Goal: Information Seeking & Learning: Learn about a topic

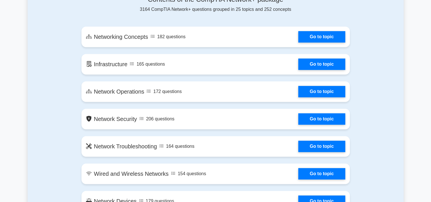
scroll to position [296, 0]
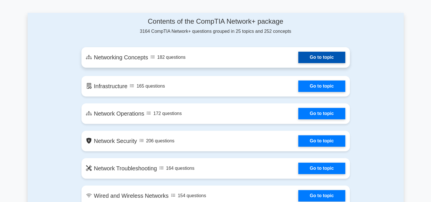
click at [322, 59] on link "Go to topic" at bounding box center [321, 57] width 47 height 11
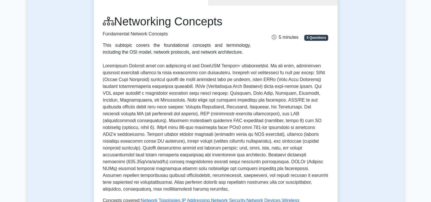
scroll to position [66, 0]
click at [261, 111] on p at bounding box center [215, 128] width 225 height 130
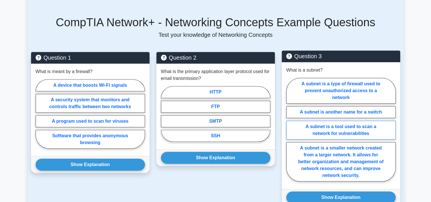
scroll to position [353, 0]
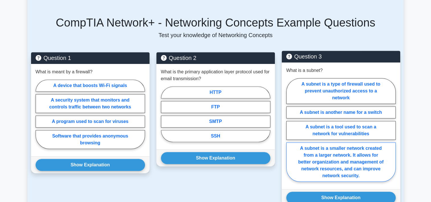
click at [347, 154] on label "A subnet is a smaller network created from a larger network. It allows for bett…" at bounding box center [340, 161] width 109 height 39
click at [290, 133] on input "A subnet is a smaller network created from a larger network. It allows for bett…" at bounding box center [288, 132] width 4 height 4
radio input "true"
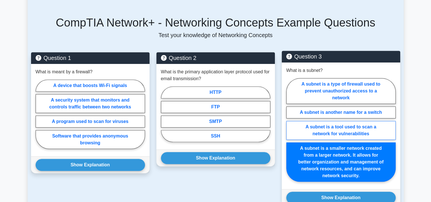
click at [345, 121] on label "A subnet is a tool used to scan a network for vulnerabilities" at bounding box center [340, 130] width 109 height 19
click at [290, 130] on input "A subnet is a tool used to scan a network for vulnerabilities" at bounding box center [288, 132] width 4 height 4
radio input "true"
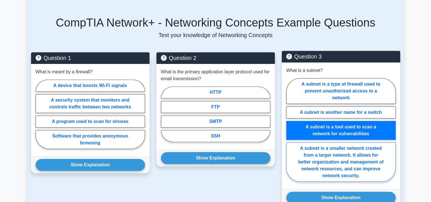
click at [347, 151] on label "A subnet is a smaller network created from a larger network. It allows for bett…" at bounding box center [340, 161] width 109 height 39
click at [290, 133] on input "A subnet is a smaller network created from a larger network. It allows for bett…" at bounding box center [288, 132] width 4 height 4
radio input "true"
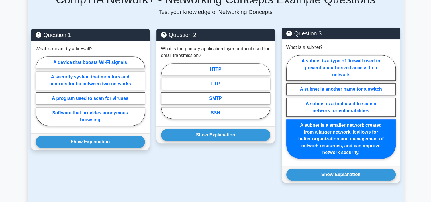
scroll to position [377, 0]
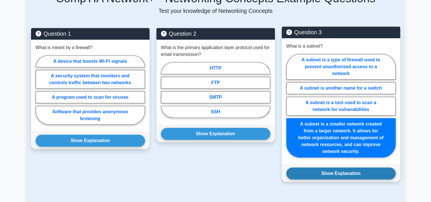
click at [350, 168] on button "Show Explanation" at bounding box center [340, 173] width 109 height 12
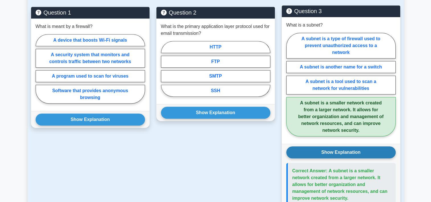
scroll to position [400, 0]
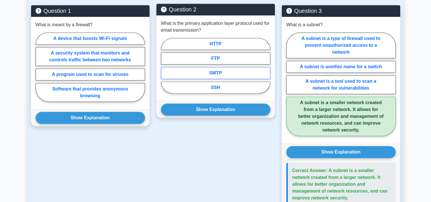
click at [219, 67] on label "SMTP" at bounding box center [215, 73] width 109 height 12
click at [165, 66] on input "SMTP" at bounding box center [163, 67] width 4 height 4
radio input "true"
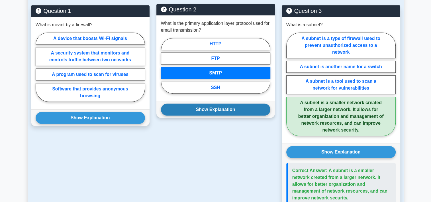
click at [213, 103] on button "Show Explanation" at bounding box center [215, 109] width 109 height 12
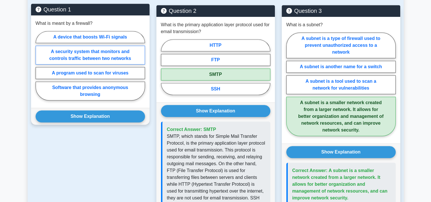
click at [108, 48] on label "A security system that monitors and controls traffic between two networks" at bounding box center [90, 55] width 109 height 19
click at [39, 65] on input "A security system that monitors and controls traffic between two networks" at bounding box center [38, 67] width 4 height 4
radio input "true"
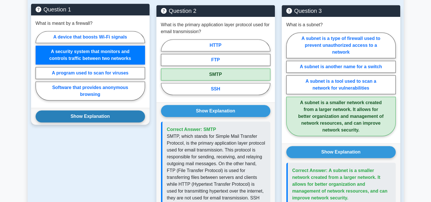
click at [91, 110] on button "Show Explanation" at bounding box center [90, 116] width 109 height 12
